Goal: Task Accomplishment & Management: Use online tool/utility

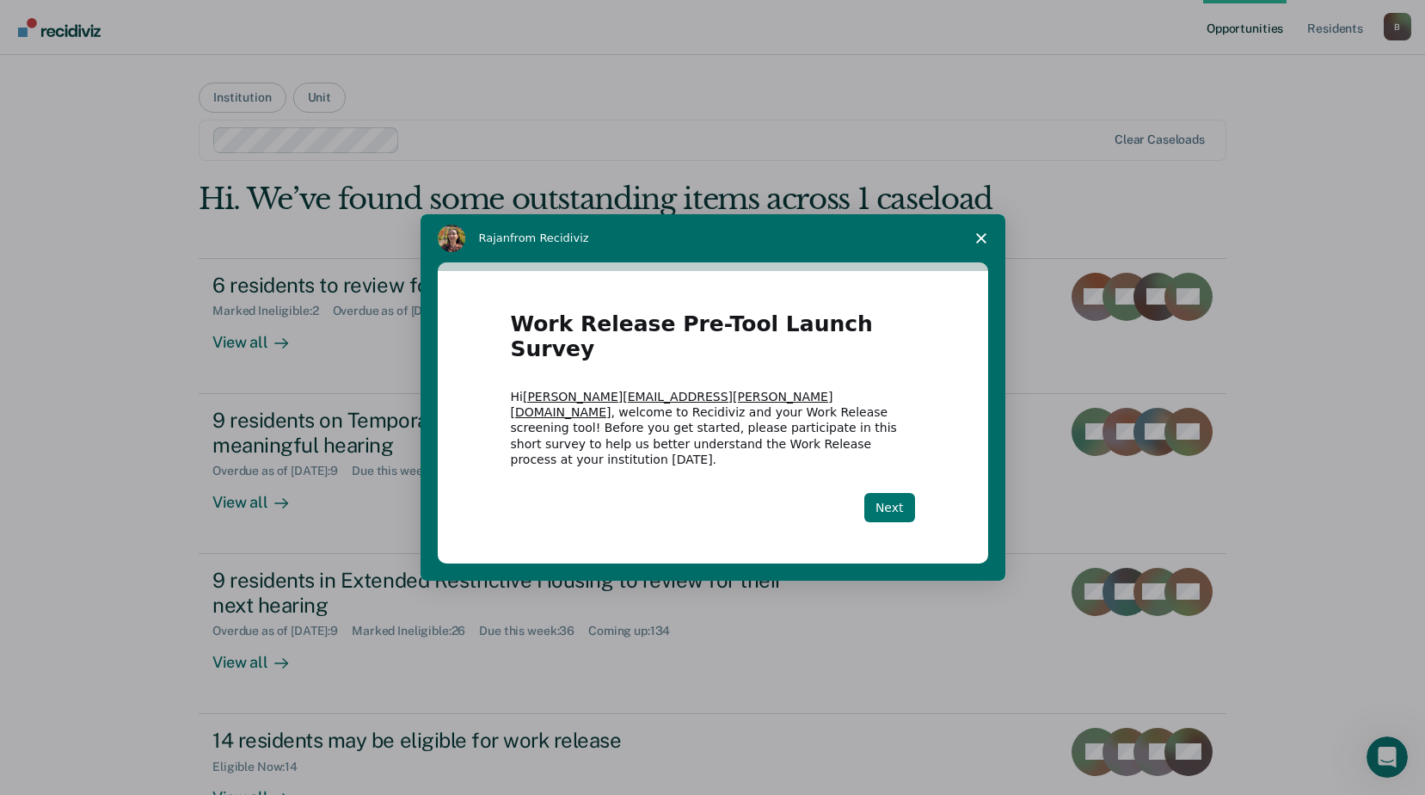
click at [894, 493] on button "Next" at bounding box center [889, 507] width 51 height 29
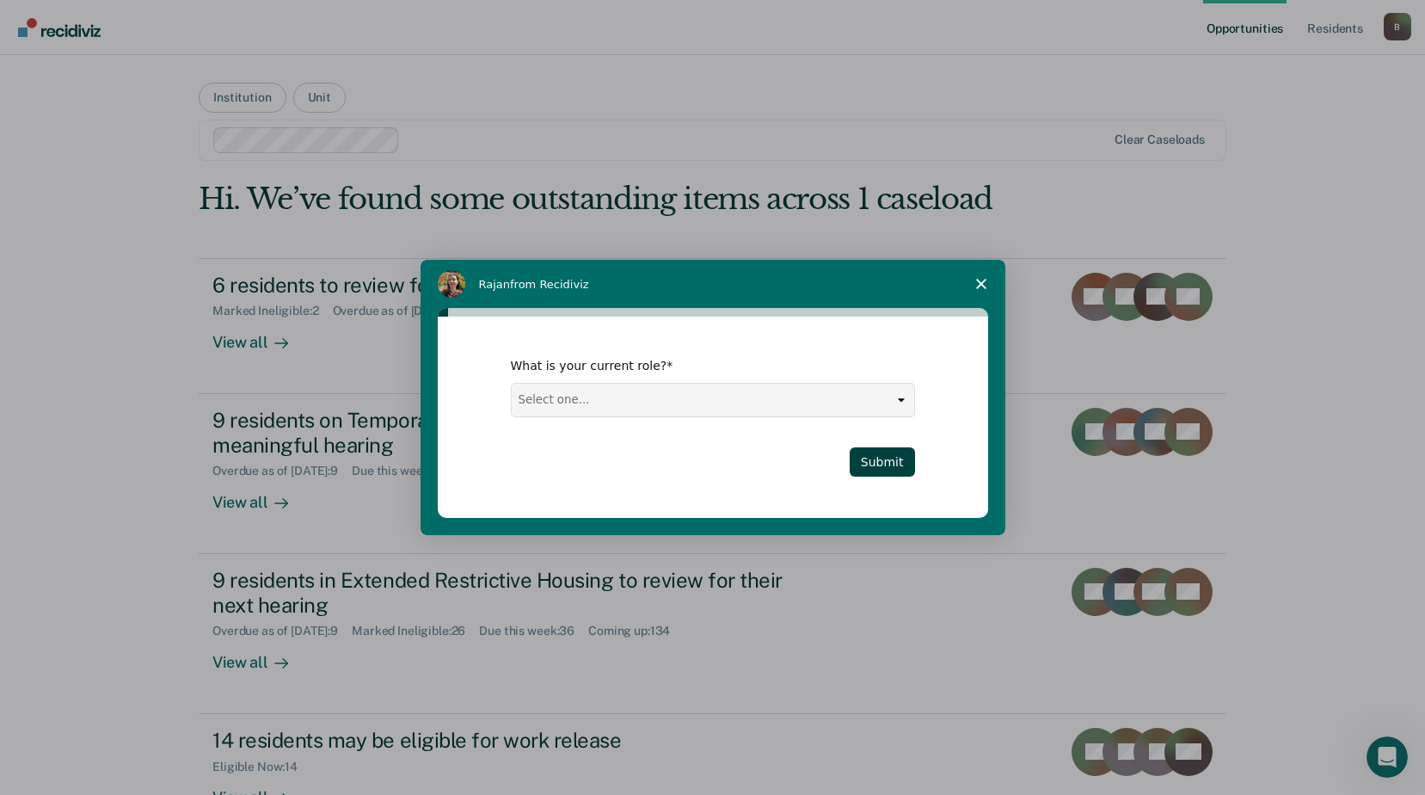
click at [674, 386] on select "Select one... Case Manager FUM Assistant [PERSON_NAME] [PERSON_NAME]" at bounding box center [713, 400] width 403 height 33
select select "Case Manager"
click at [512, 384] on select "Select one... Case Manager FUM Assistant [PERSON_NAME] [PERSON_NAME]" at bounding box center [713, 400] width 403 height 33
click at [891, 459] on button "Submit" at bounding box center [882, 461] width 65 height 29
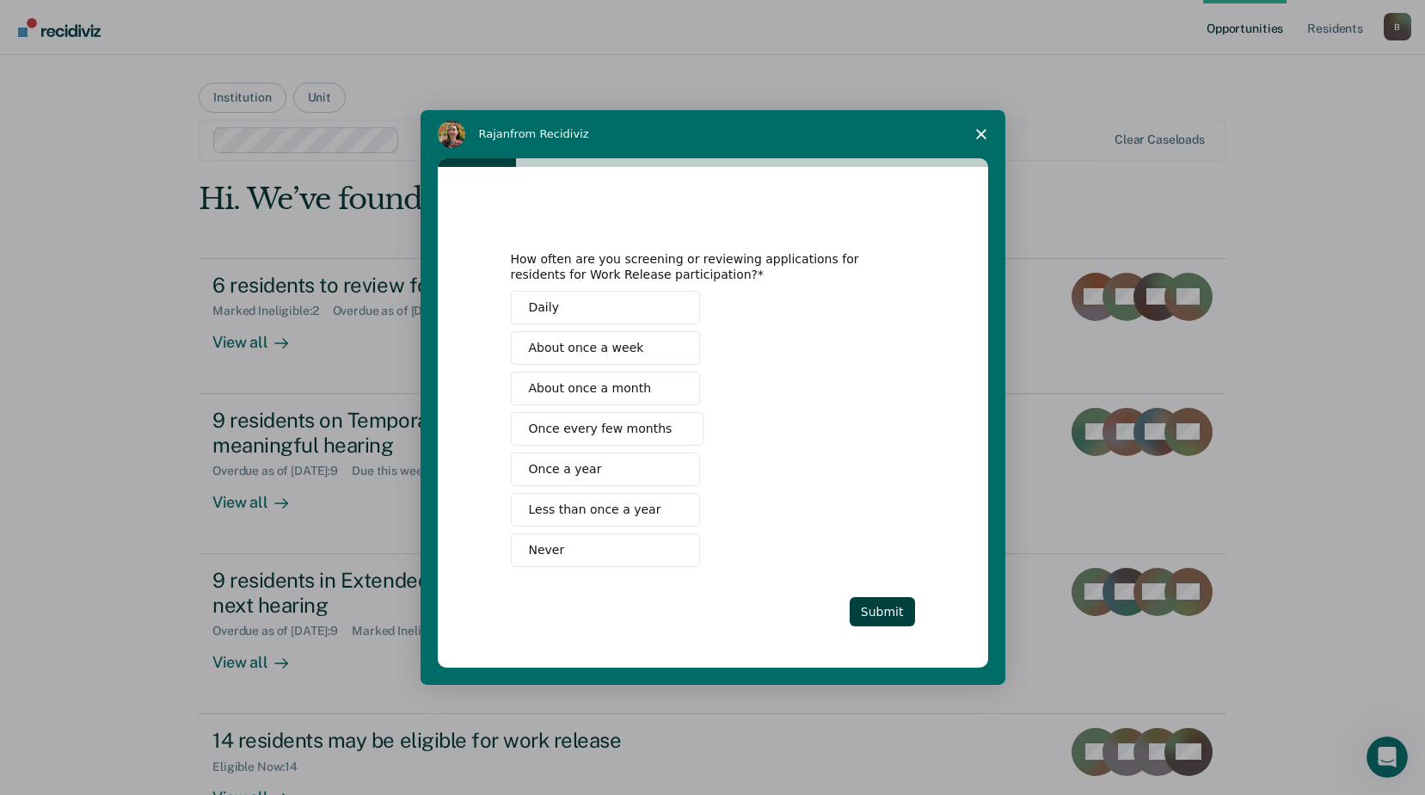
click at [549, 551] on span "Never" at bounding box center [547, 550] width 36 height 18
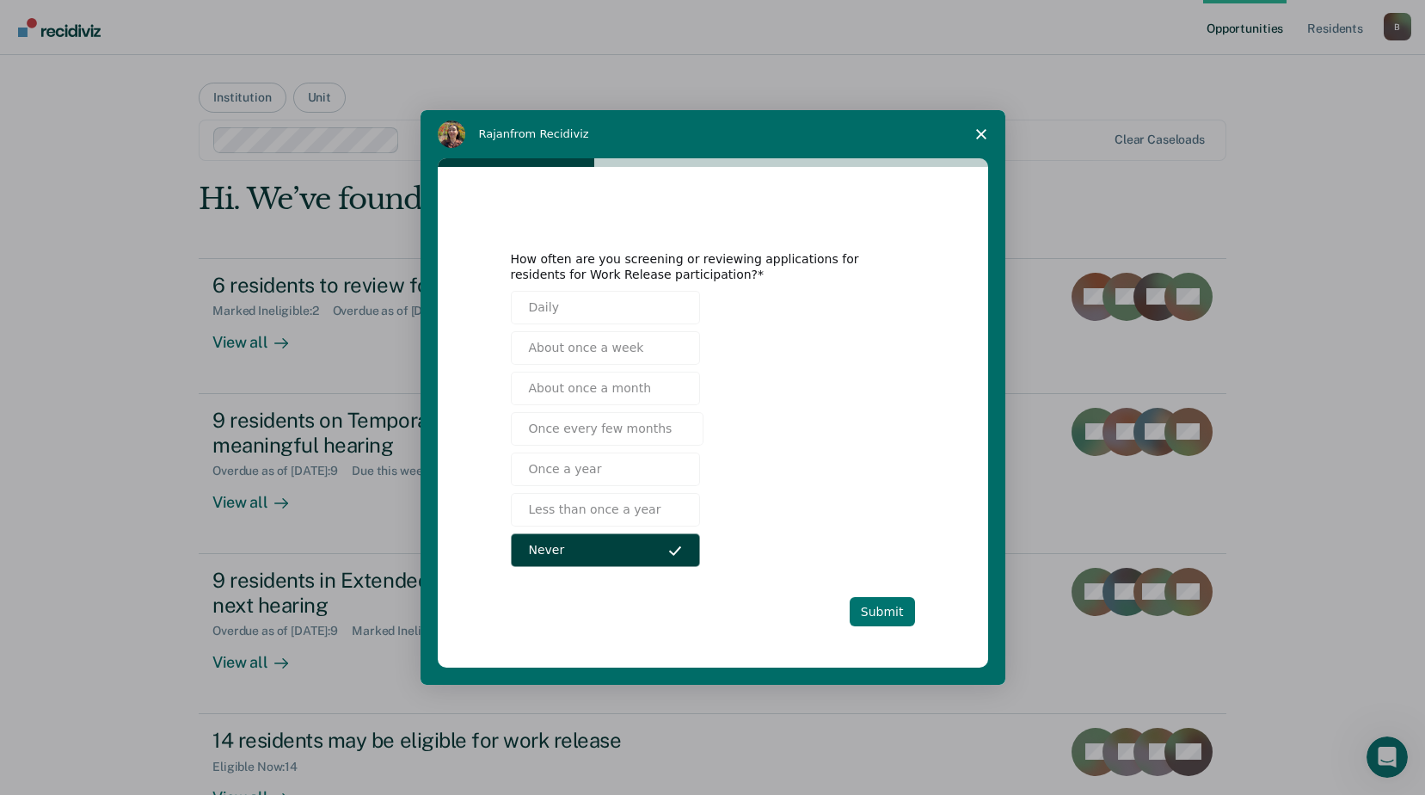
click at [878, 613] on button "Submit" at bounding box center [882, 611] width 65 height 29
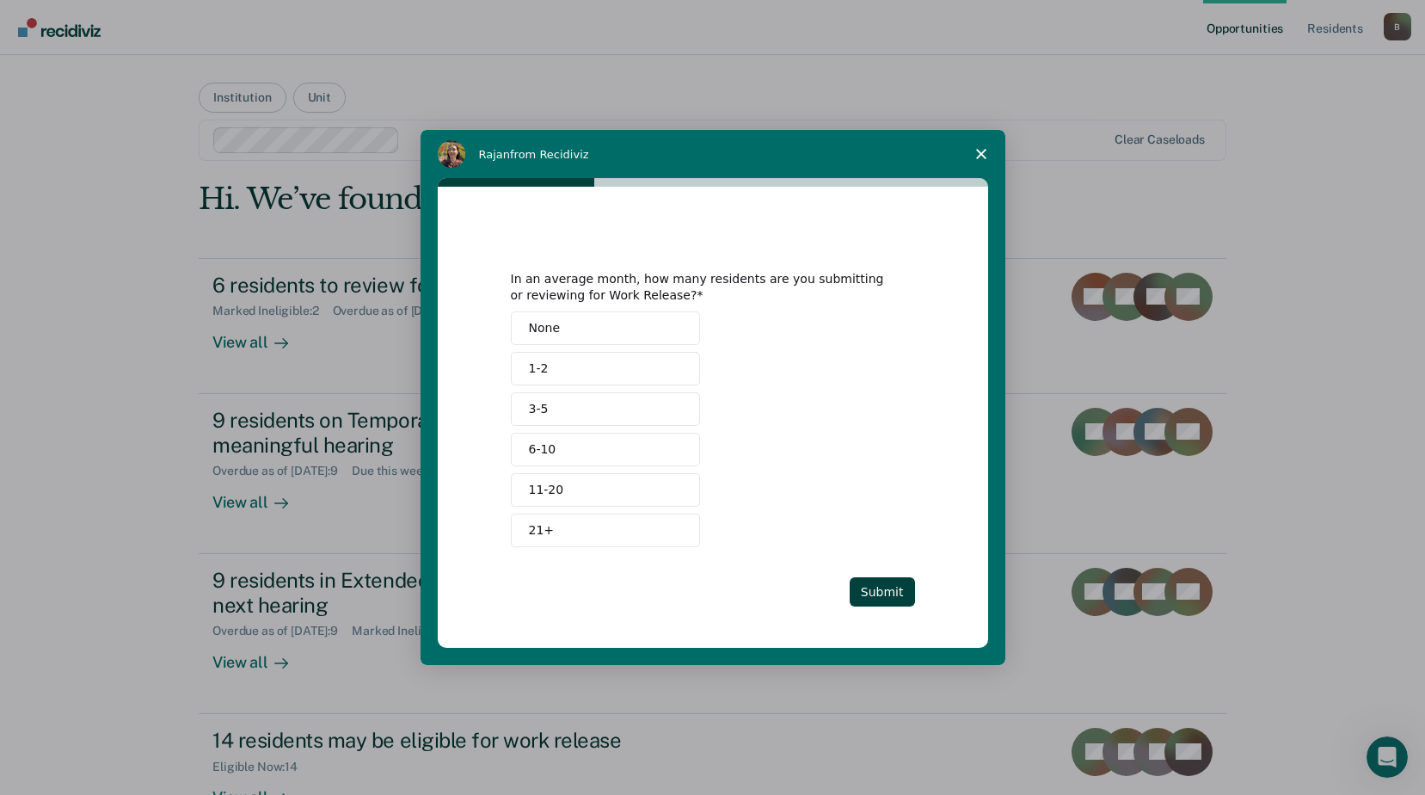
click at [606, 327] on button "None" at bounding box center [605, 328] width 189 height 34
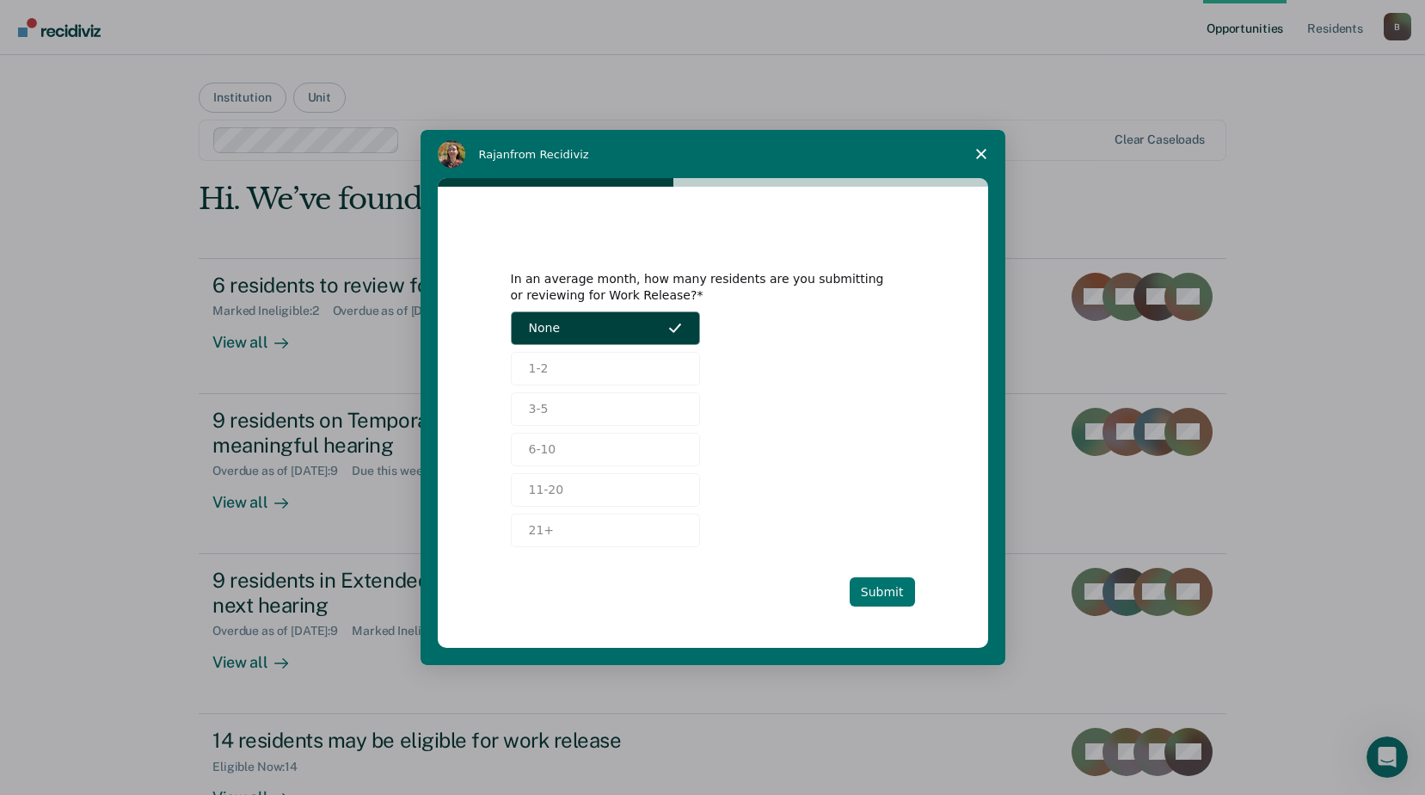
click at [888, 589] on button "Submit" at bounding box center [882, 591] width 65 height 29
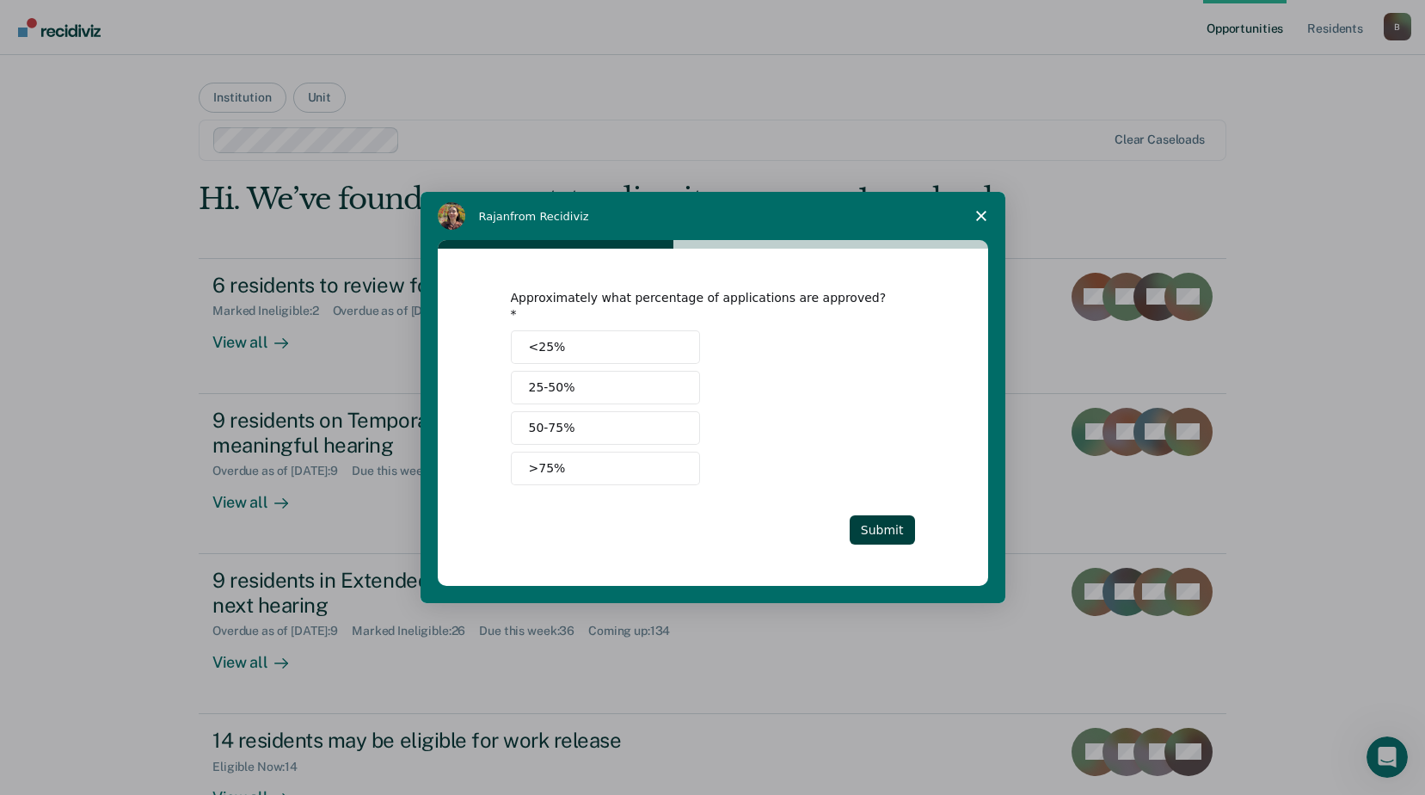
click at [544, 339] on span "<25%" at bounding box center [547, 347] width 37 height 18
click at [895, 528] on button "Submit" at bounding box center [882, 529] width 65 height 29
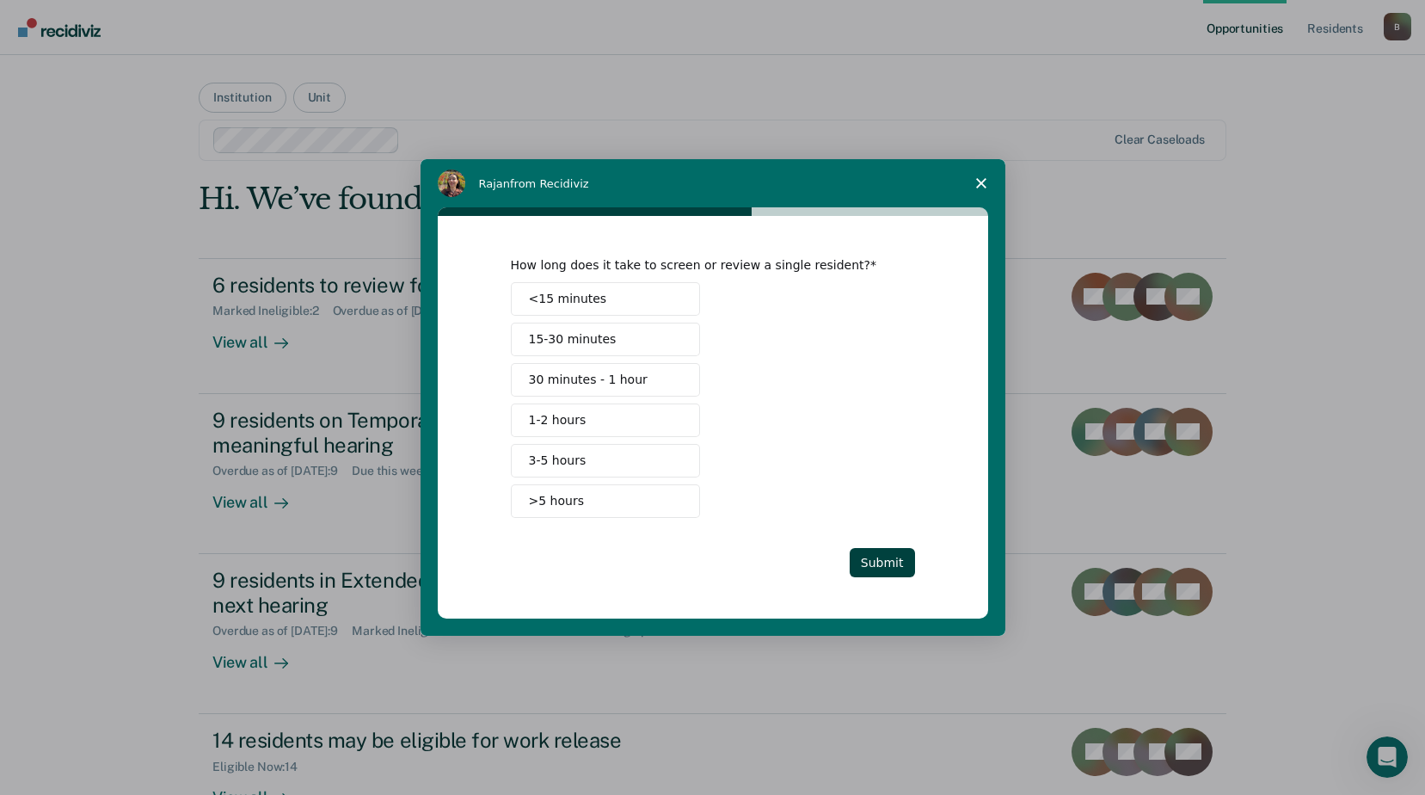
click at [548, 291] on span "<15 minutes" at bounding box center [568, 299] width 78 height 18
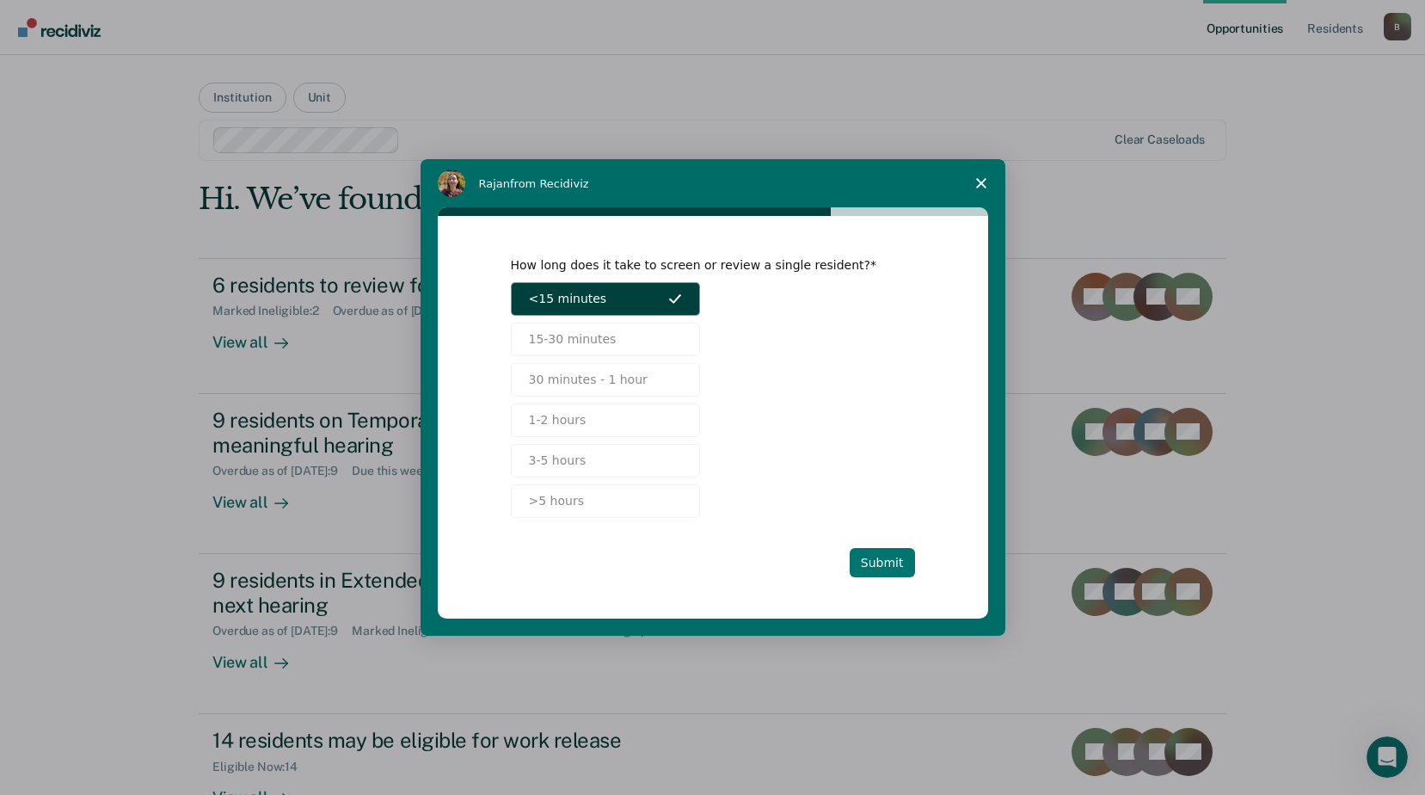
click at [882, 555] on button "Submit" at bounding box center [882, 562] width 65 height 29
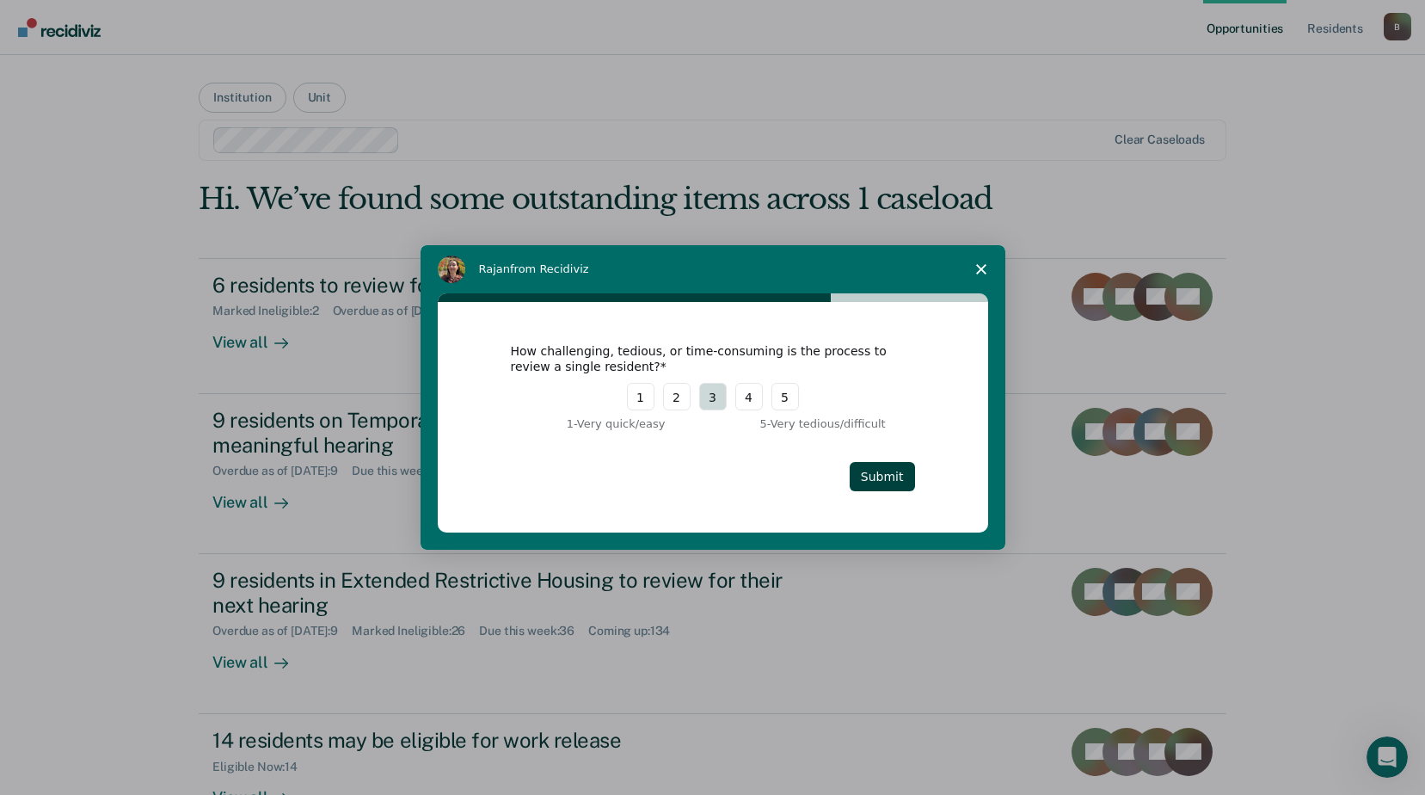
click at [706, 401] on button "3" at bounding box center [713, 397] width 28 height 28
click at [884, 479] on button "Submit" at bounding box center [882, 476] width 65 height 29
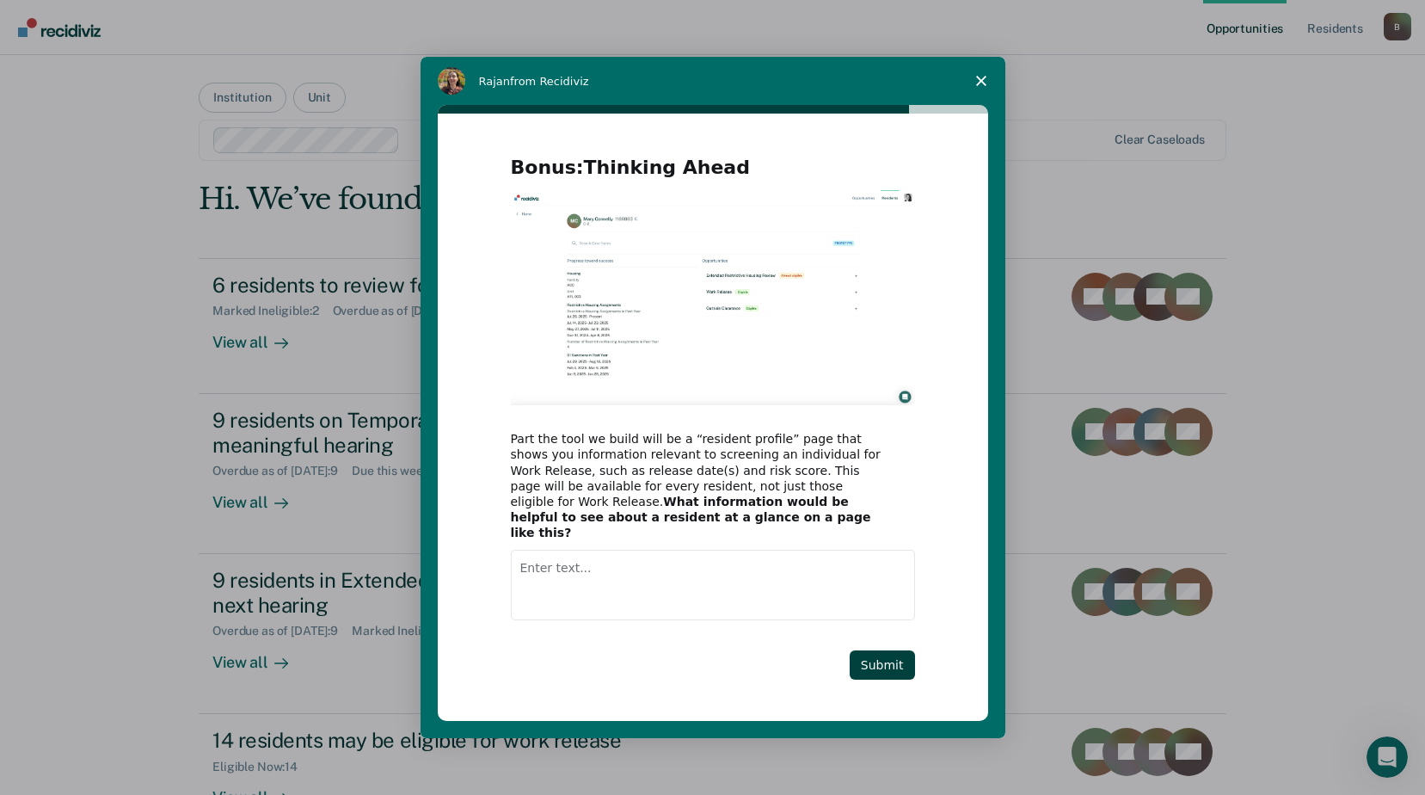
click at [584, 554] on textarea "Enter text..." at bounding box center [713, 585] width 404 height 71
click at [816, 565] on textarea "PCC does not have work release and tends to house" at bounding box center [713, 585] width 404 height 71
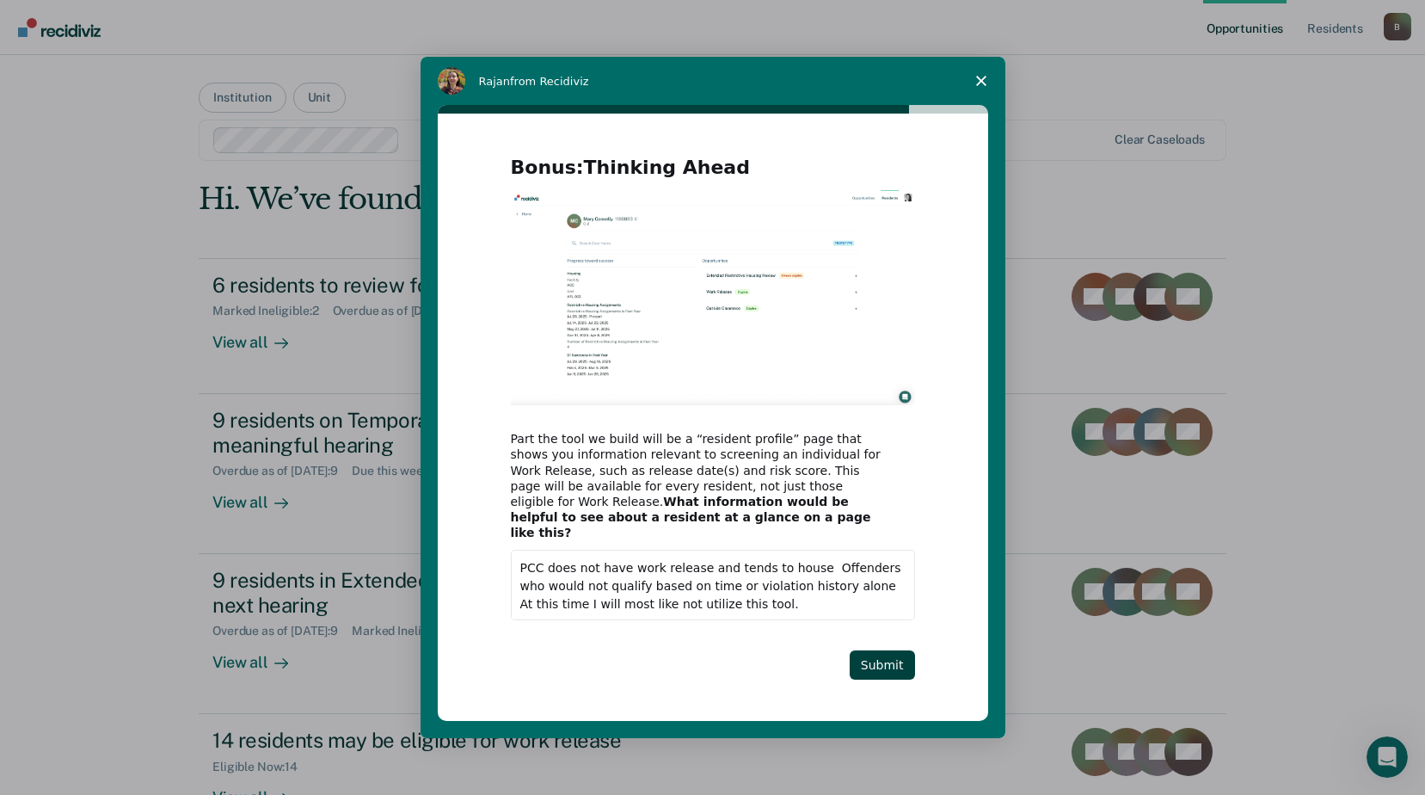
type textarea "PCC does not have work release and tends to house Offenders who would not quali…"
drag, startPoint x: 520, startPoint y: 554, endPoint x: 974, endPoint y: 673, distance: 468.8
click at [974, 673] on div "Bonus: Thinking Ahead Part the tool we build will be a “resident profile” page …" at bounding box center [713, 417] width 550 height 606
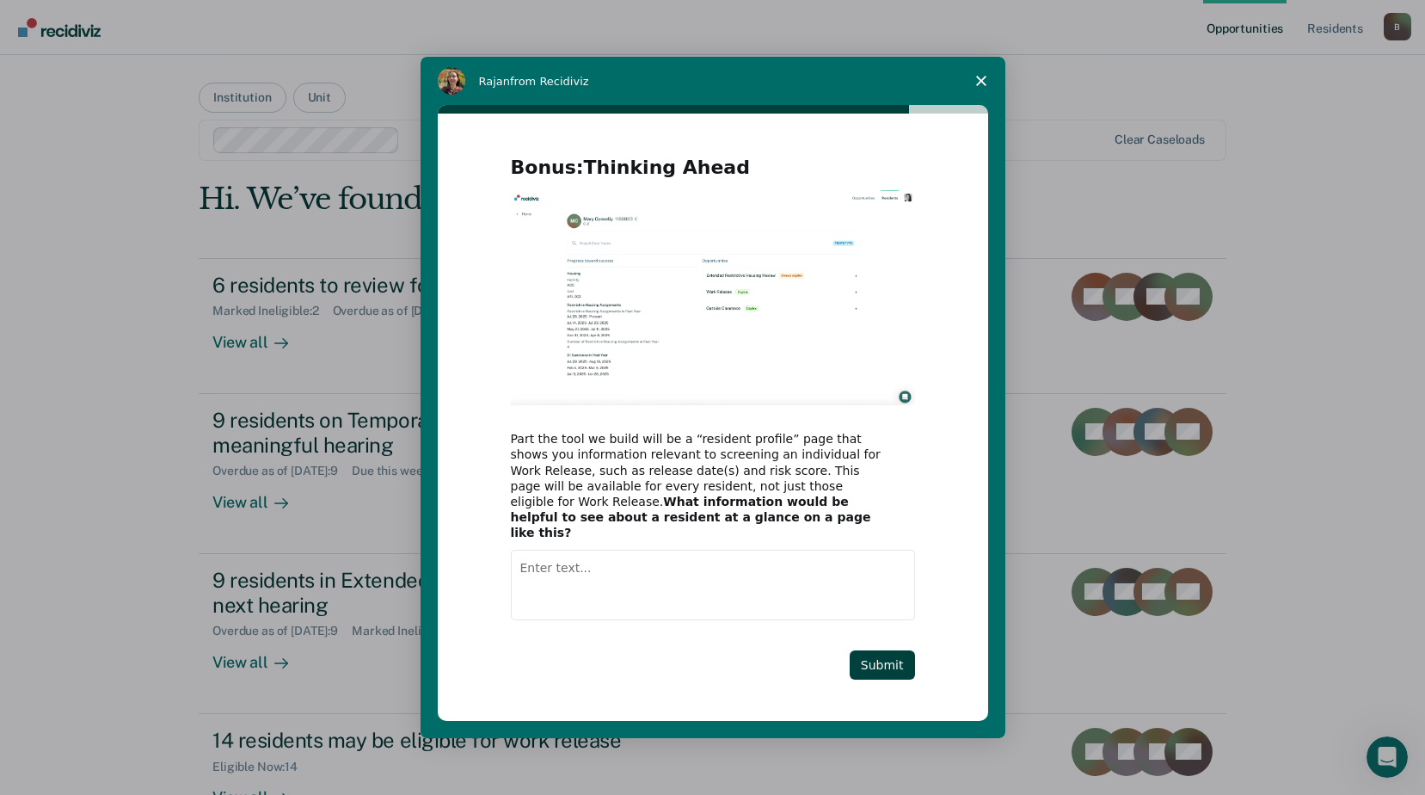
scroll to position [0, 0]
click at [879, 650] on button "Submit" at bounding box center [882, 664] width 65 height 29
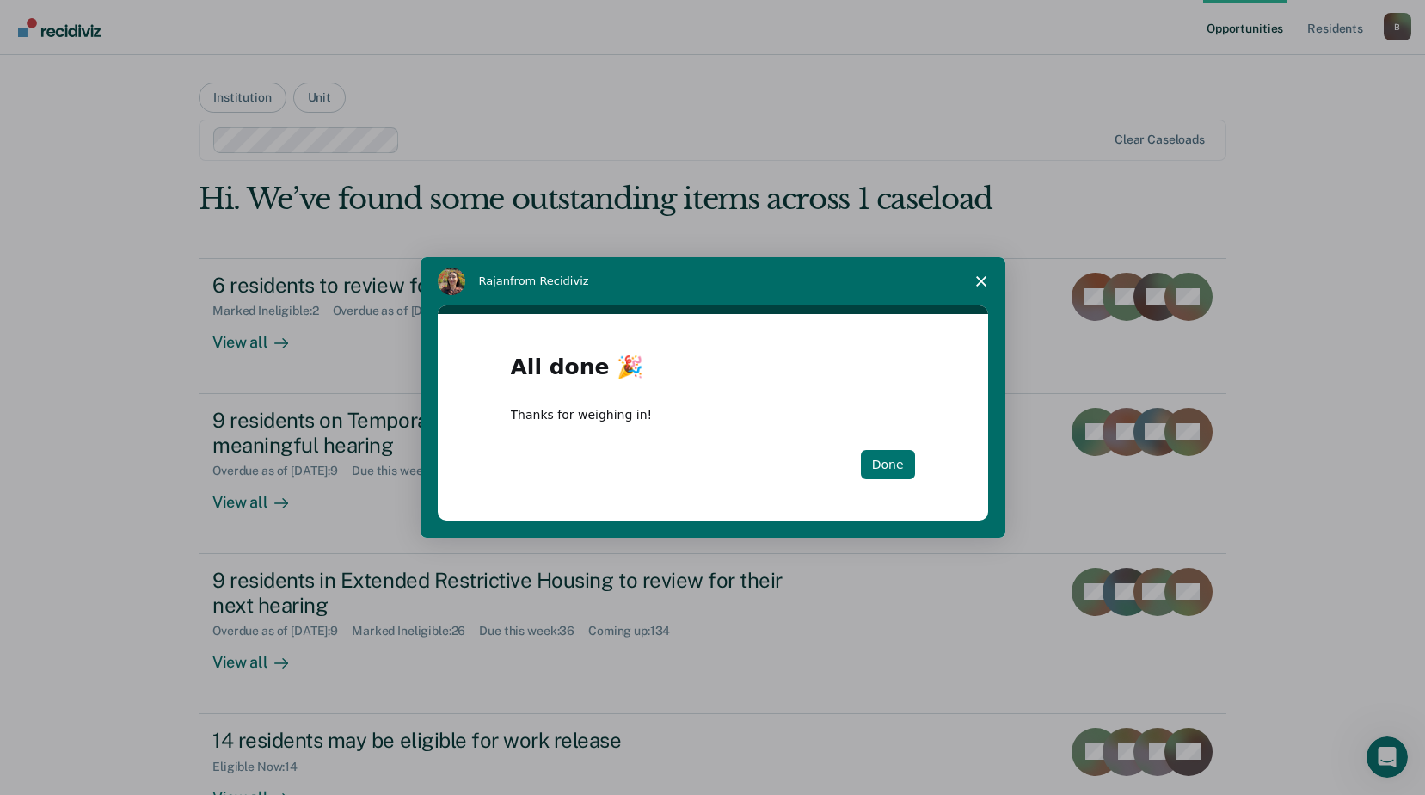
click at [901, 458] on button "Done" at bounding box center [888, 464] width 54 height 29
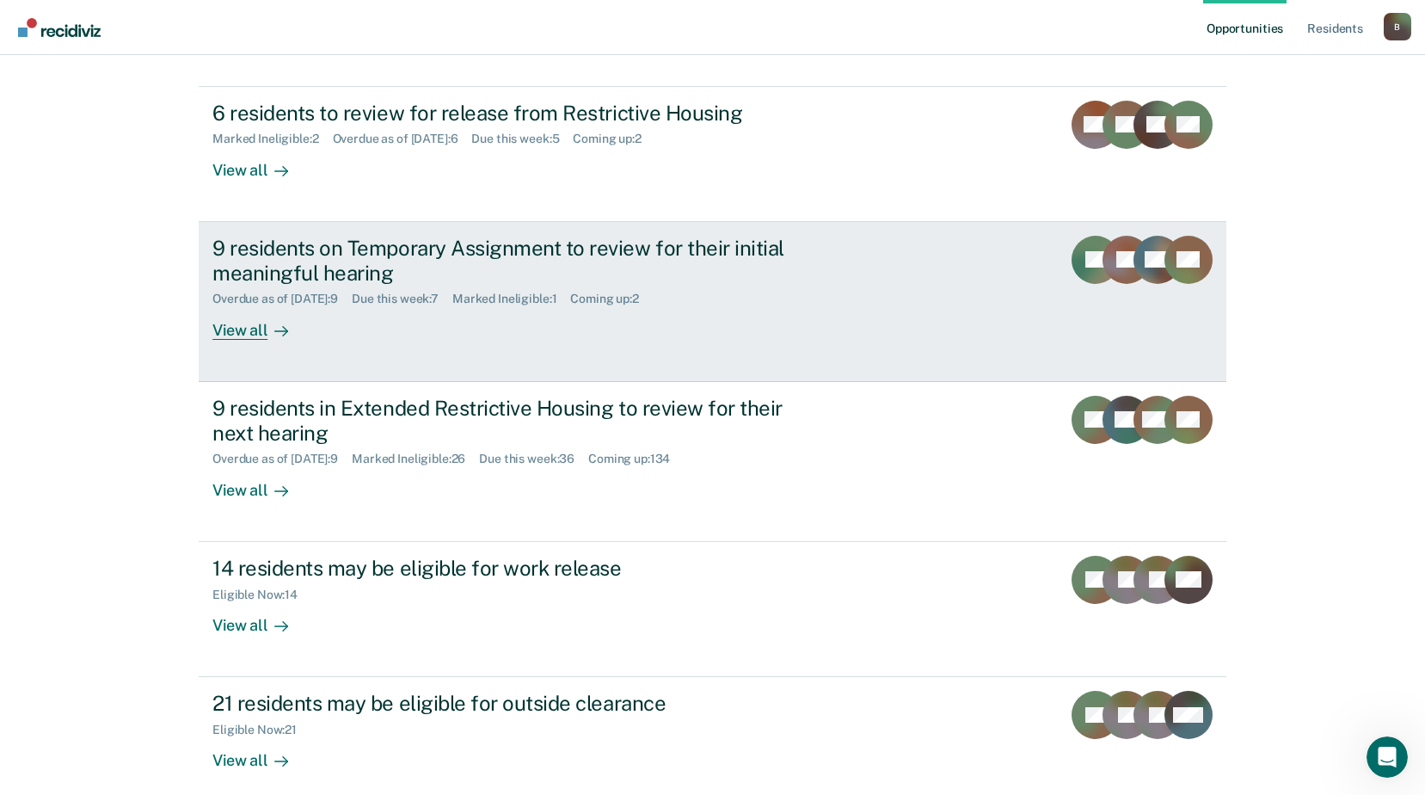
scroll to position [258, 0]
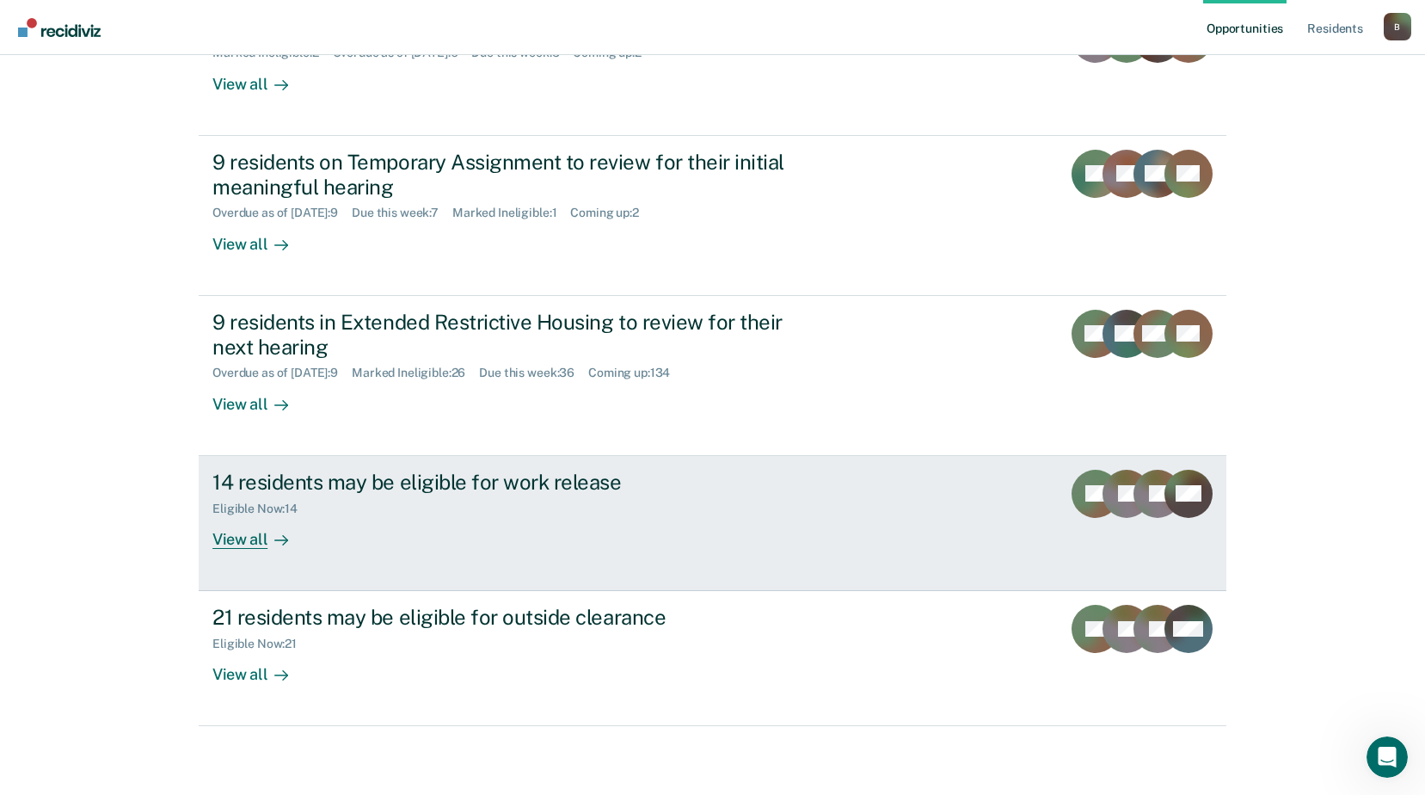
click at [230, 545] on div "View all" at bounding box center [260, 532] width 96 height 34
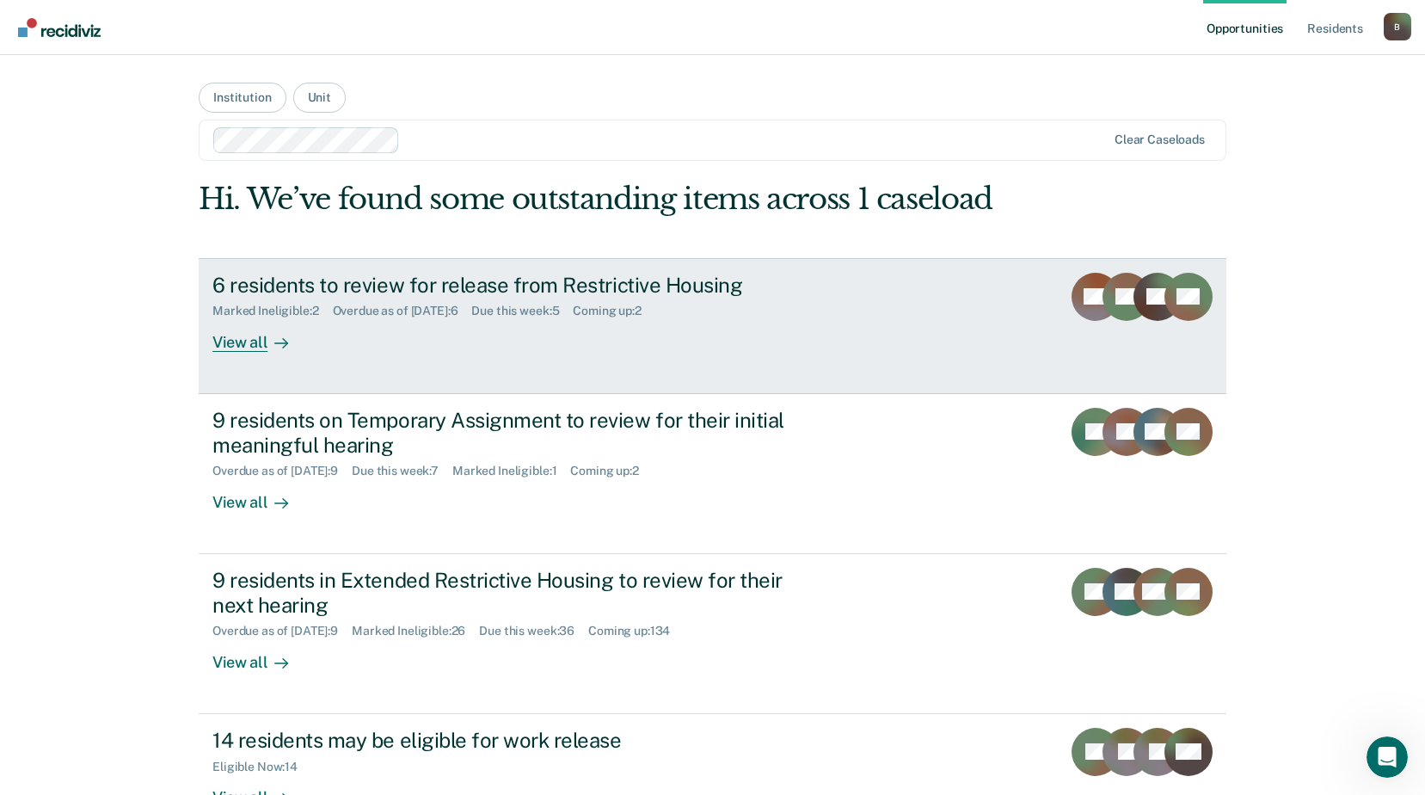
click at [240, 340] on div "View all" at bounding box center [260, 335] width 96 height 34
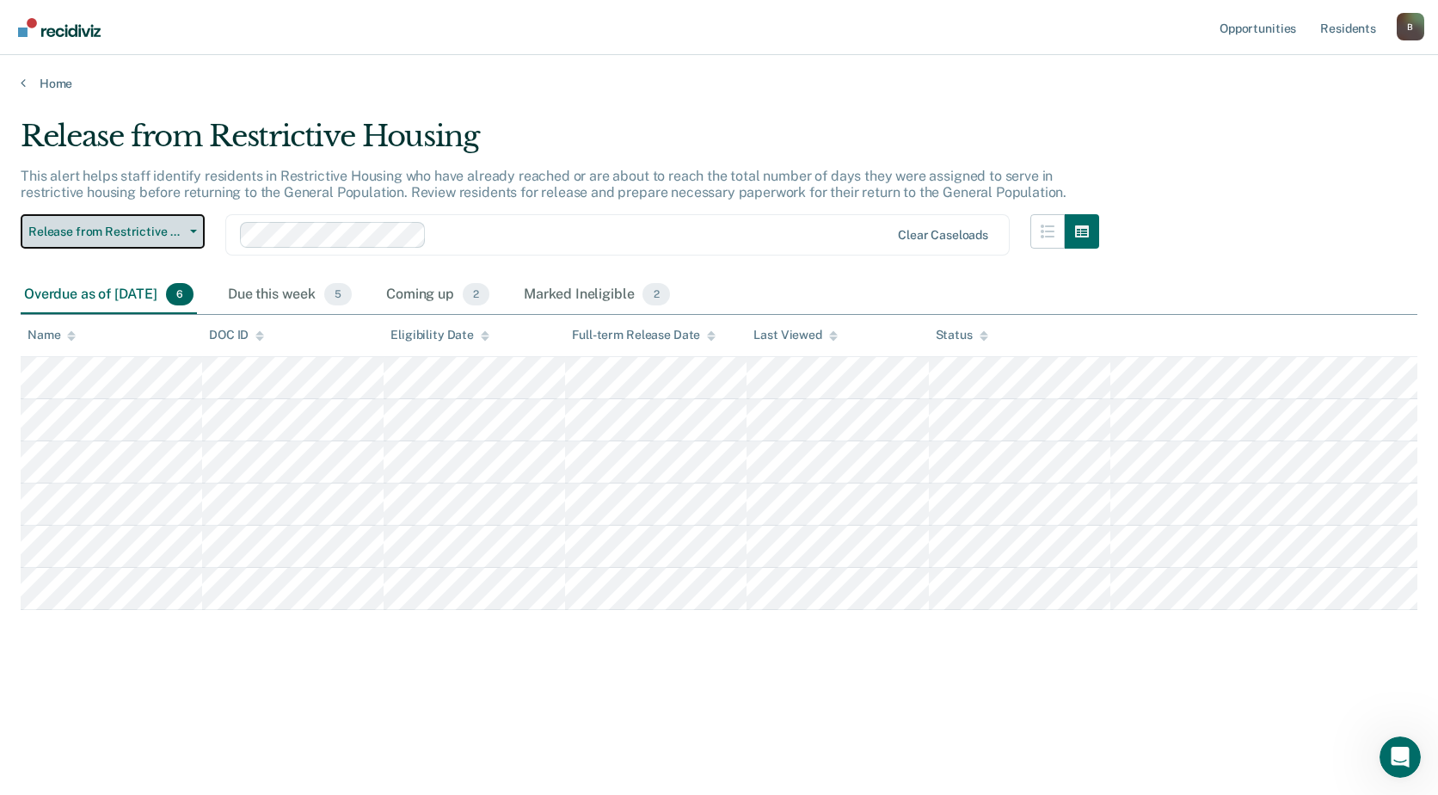
click at [195, 224] on button "Release from Restrictive Housing" at bounding box center [113, 231] width 184 height 34
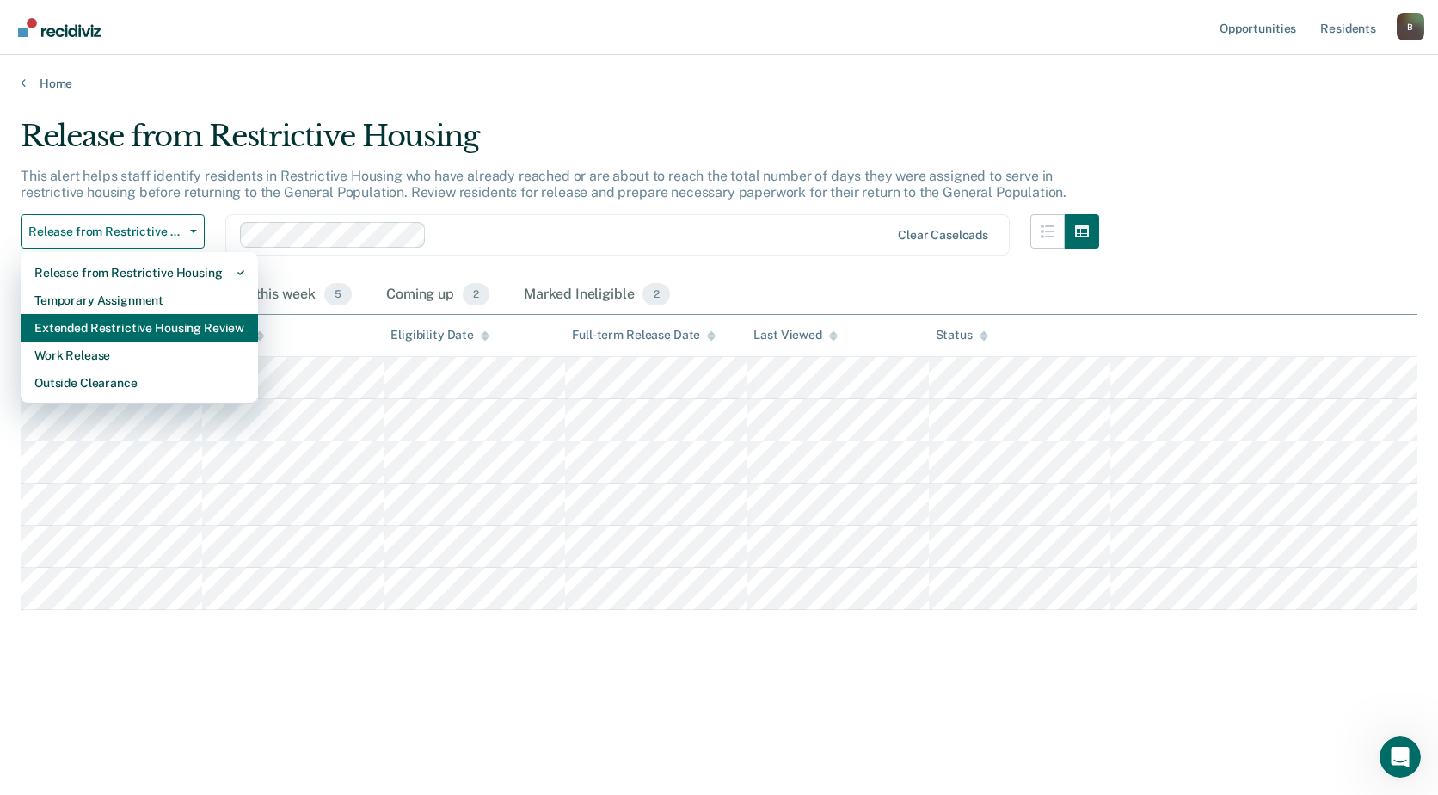
click at [178, 321] on div "Extended Restrictive Housing Review" at bounding box center [139, 328] width 210 height 28
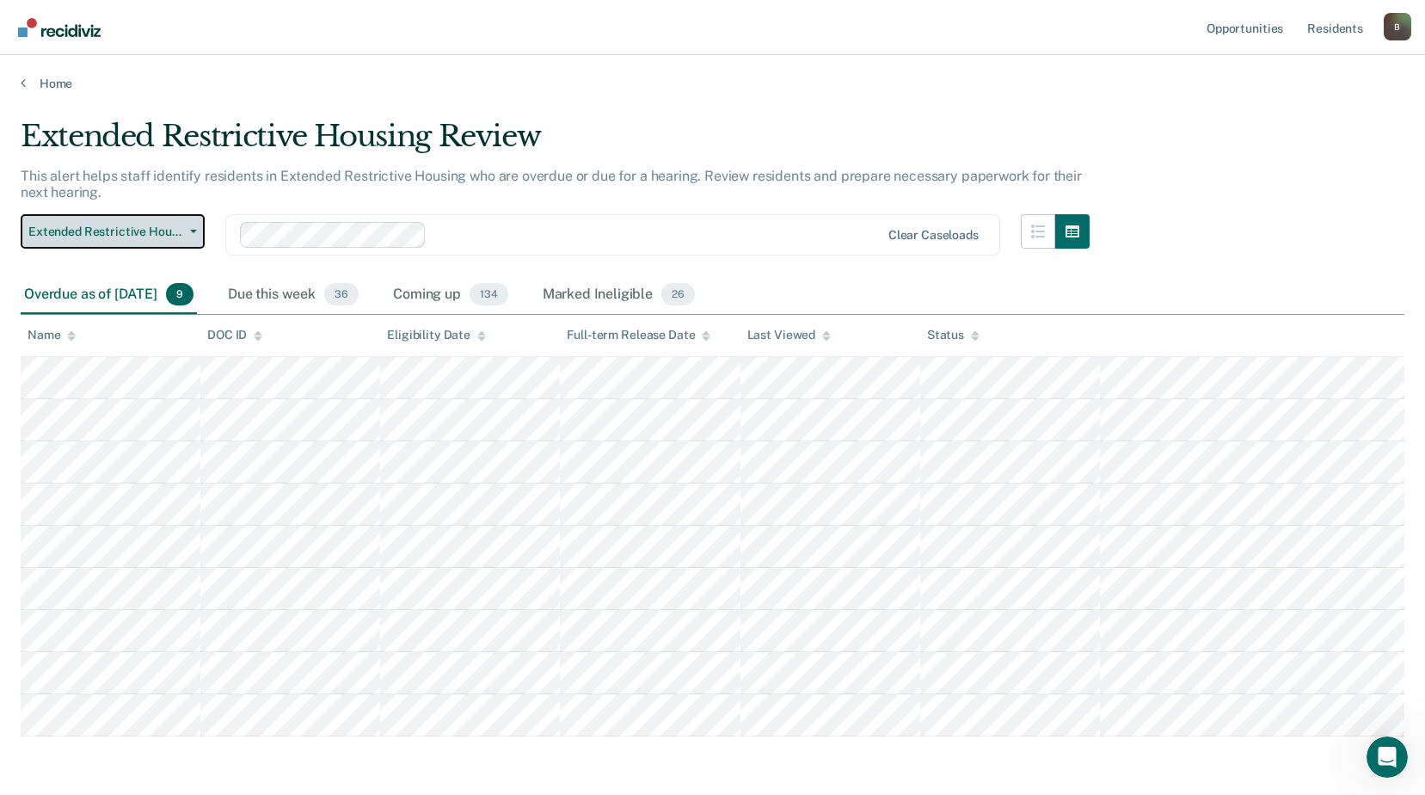
scroll to position [65, 0]
